Goal: Check status: Check status

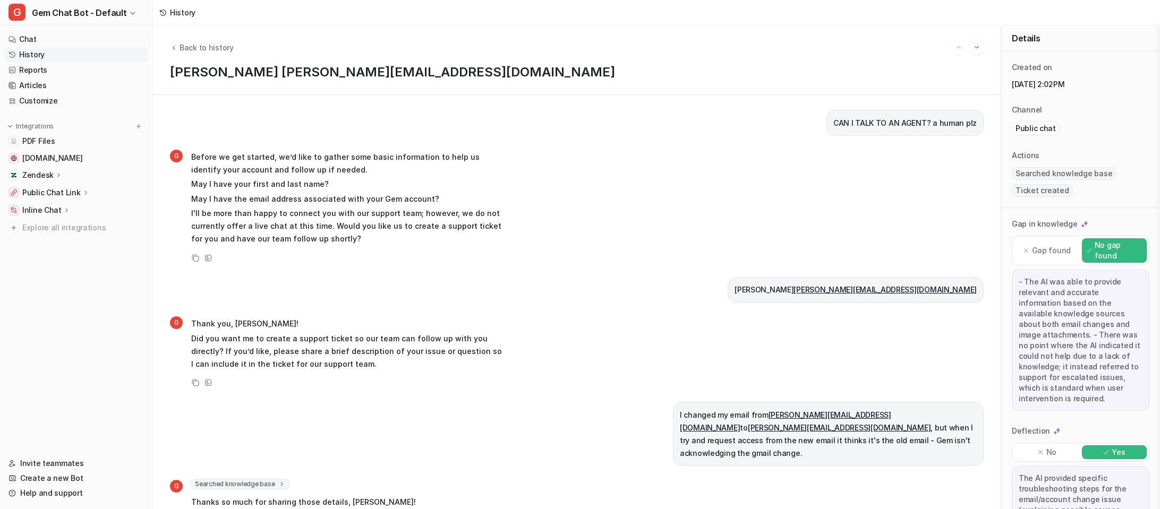
scroll to position [957, 0]
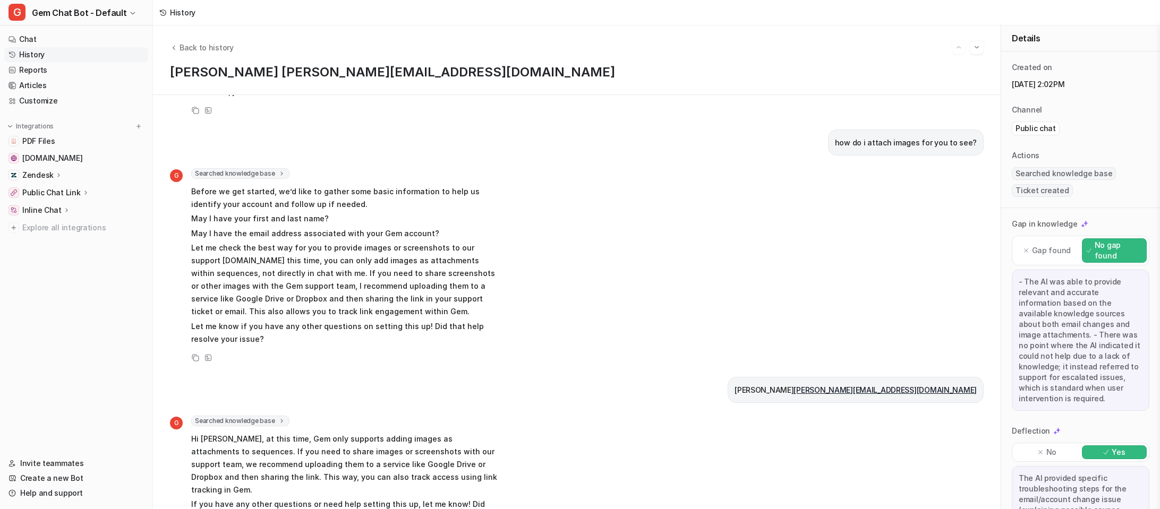
click at [209, 35] on div "Back to history [PERSON_NAME] [PERSON_NAME][EMAIL_ADDRESS][DOMAIN_NAME]" at bounding box center [577, 61] width 848 height 70
click at [207, 47] on span "Back to history" at bounding box center [207, 47] width 54 height 11
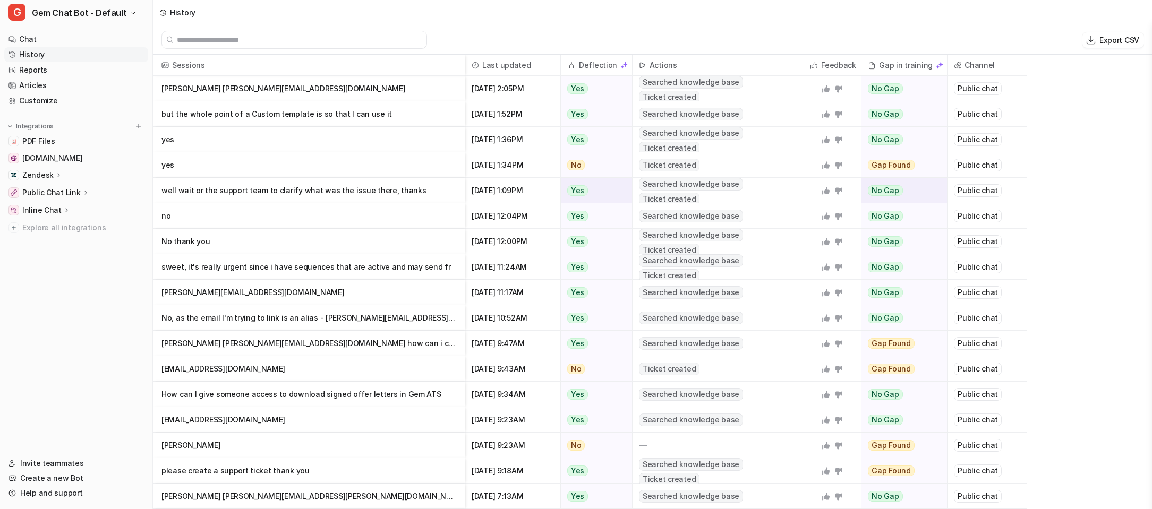
click at [424, 190] on p "well wait or the support team to clarify what was the issue there, thanks" at bounding box center [309, 191] width 295 height 26
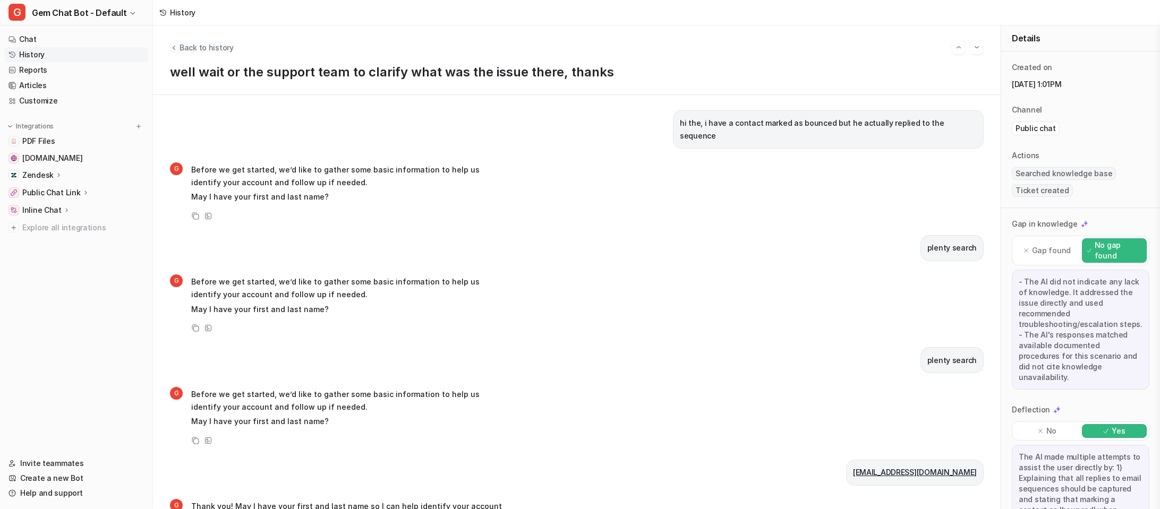
click at [192, 43] on span "Back to history" at bounding box center [207, 47] width 54 height 11
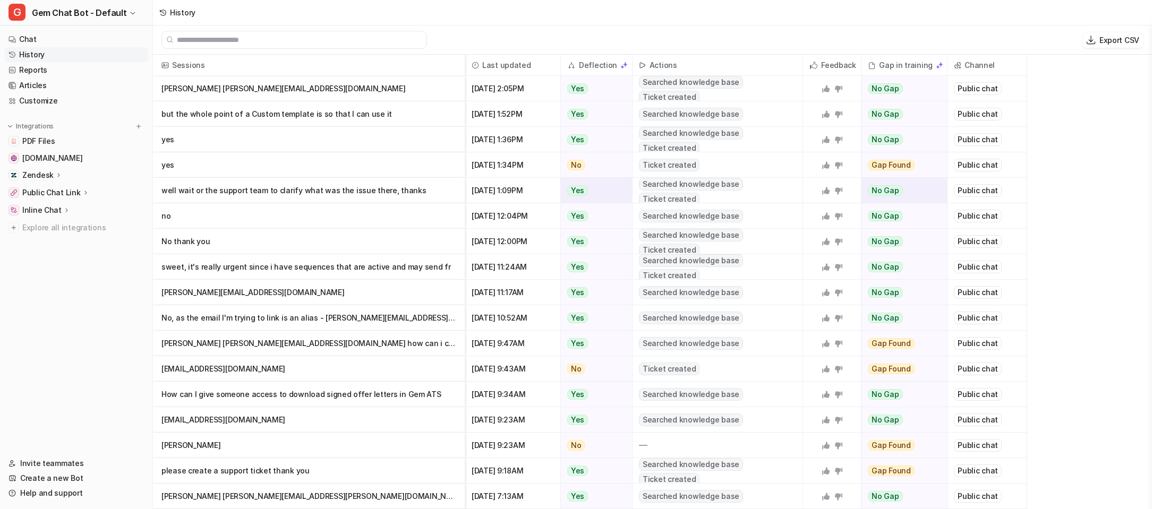
click at [397, 189] on p "well wait or the support team to clarify what was the issue there, thanks" at bounding box center [309, 191] width 295 height 26
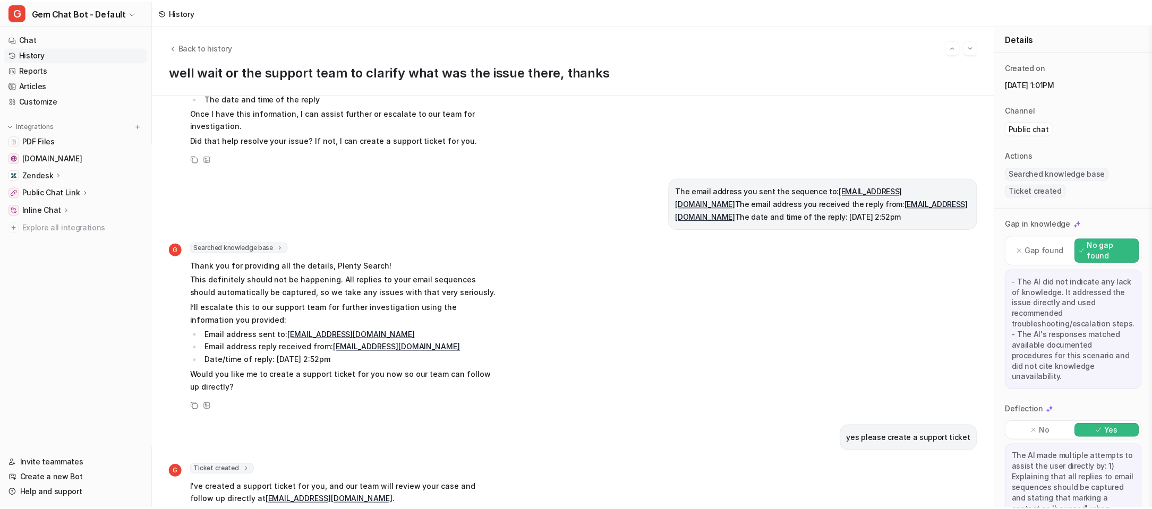
scroll to position [676, 0]
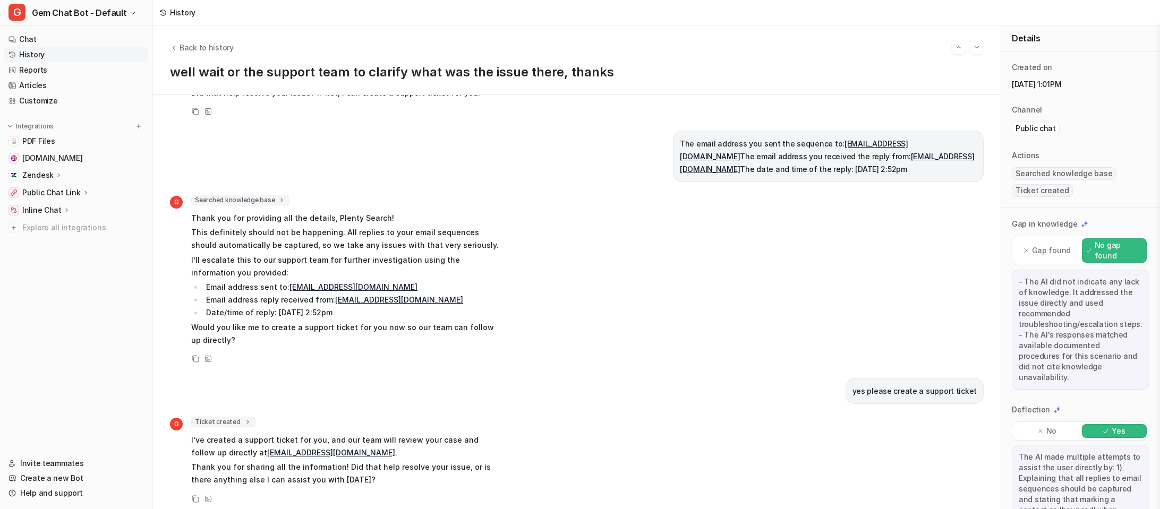
click at [177, 13] on div "History" at bounding box center [183, 12] width 26 height 11
click at [185, 48] on span "Back to history" at bounding box center [207, 47] width 54 height 11
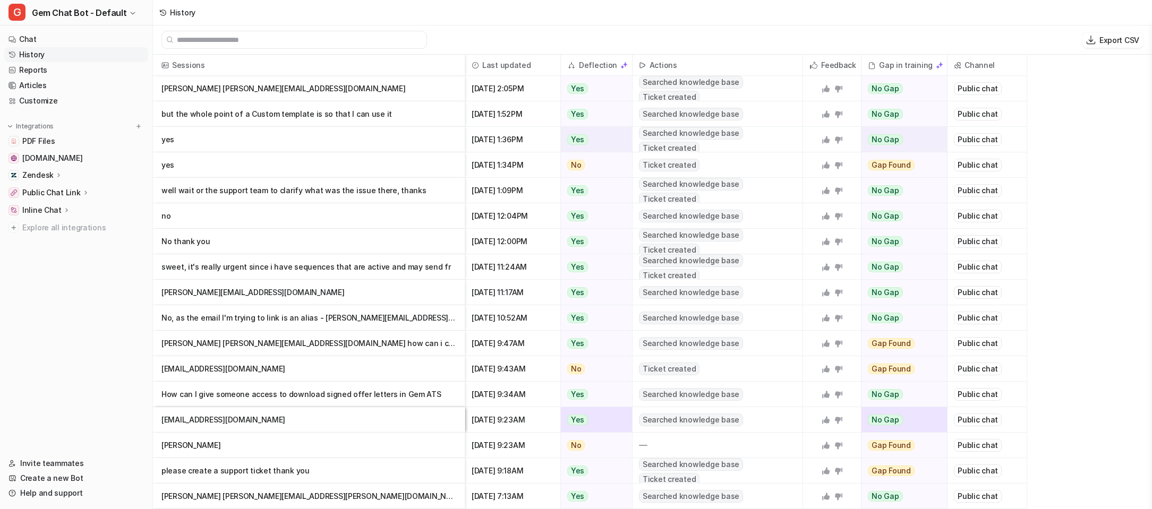
click at [274, 146] on p "yes" at bounding box center [309, 140] width 295 height 26
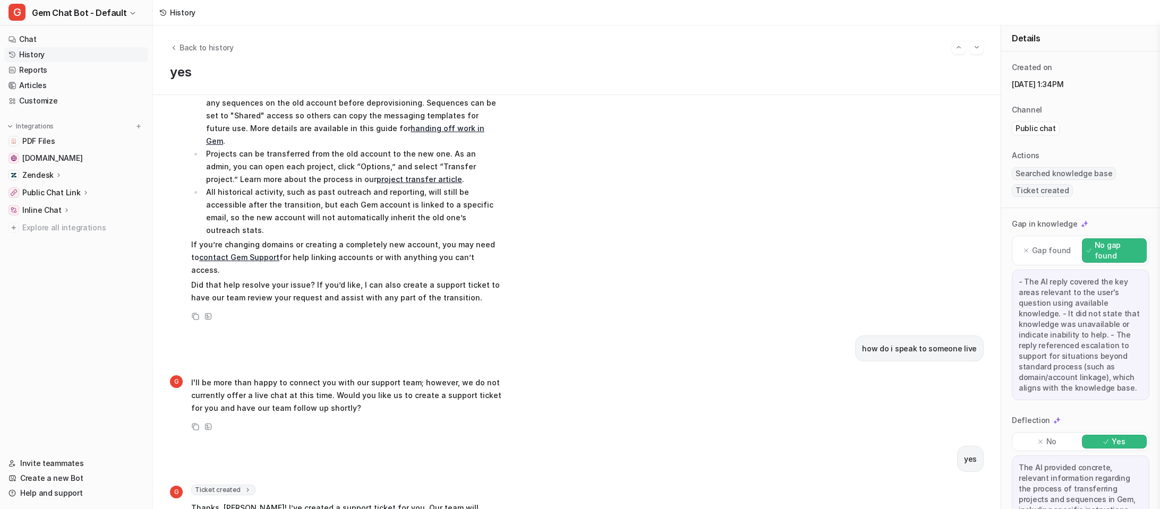
scroll to position [554, 0]
